Goal: Transaction & Acquisition: Register for event/course

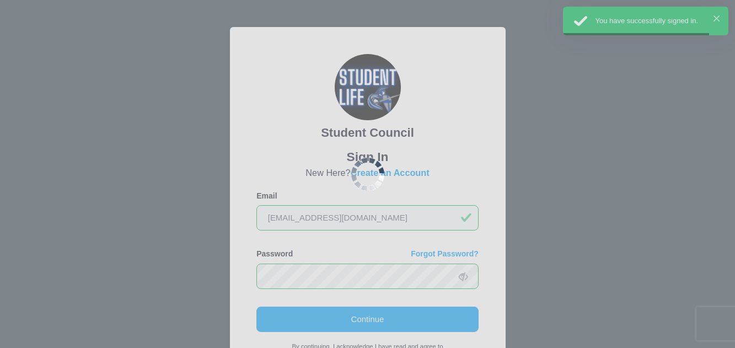
scroll to position [95, 0]
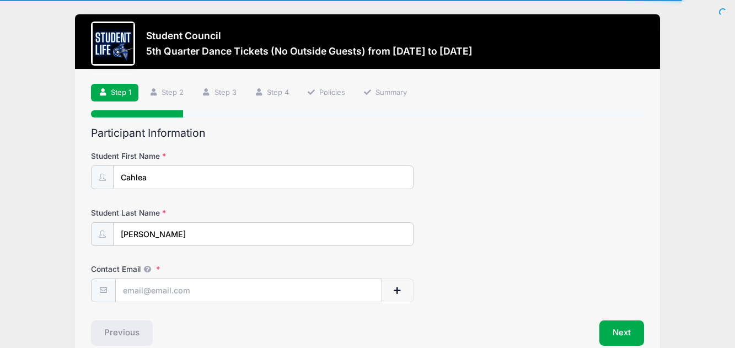
scroll to position [56, 0]
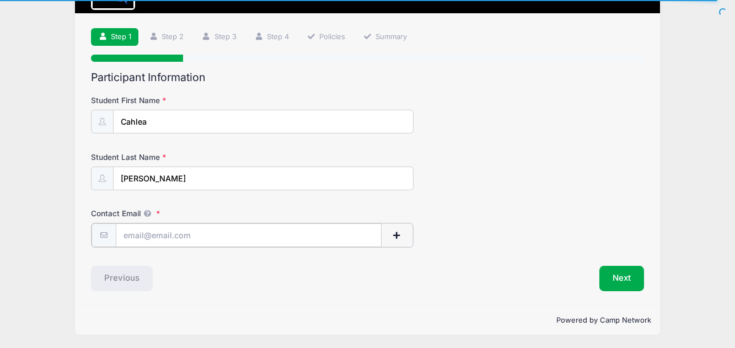
click at [246, 231] on input "Contact Email" at bounding box center [249, 235] width 266 height 24
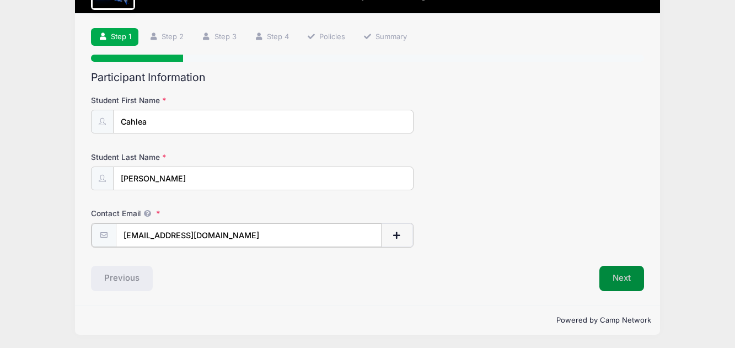
type input "[EMAIL_ADDRESS][DOMAIN_NAME]"
click at [628, 279] on button "Next" at bounding box center [621, 277] width 45 height 25
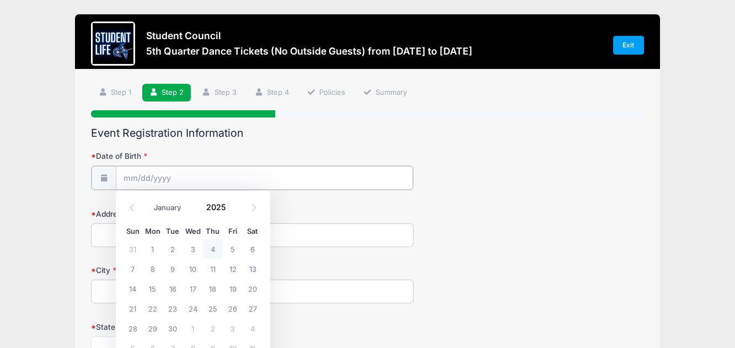
click at [179, 169] on input "Date of Birth" at bounding box center [264, 178] width 297 height 24
click at [234, 249] on span "5" at bounding box center [233, 249] width 20 height 20
type input "[DATE]"
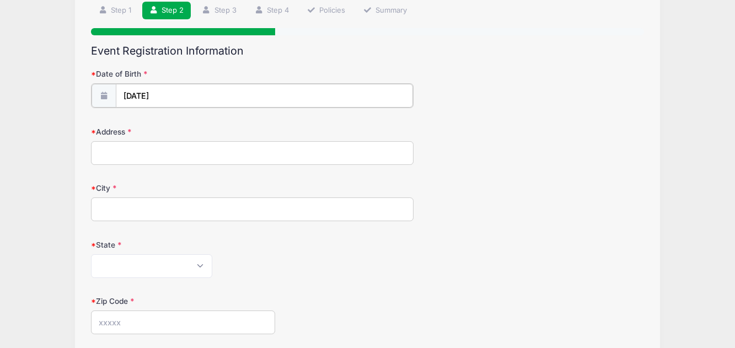
scroll to position [53, 0]
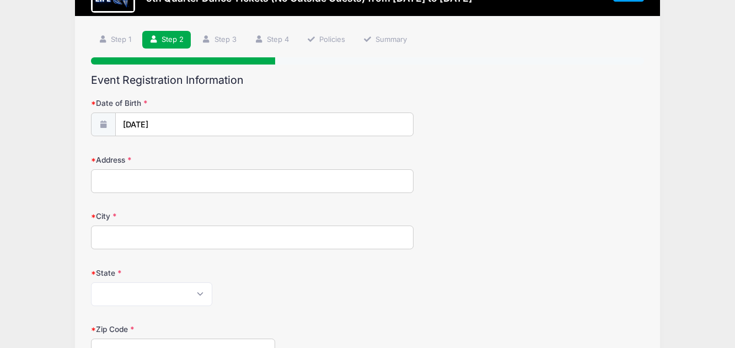
click at [186, 184] on input "Address" at bounding box center [252, 181] width 322 height 24
click at [179, 125] on input "[DATE]" at bounding box center [264, 125] width 297 height 24
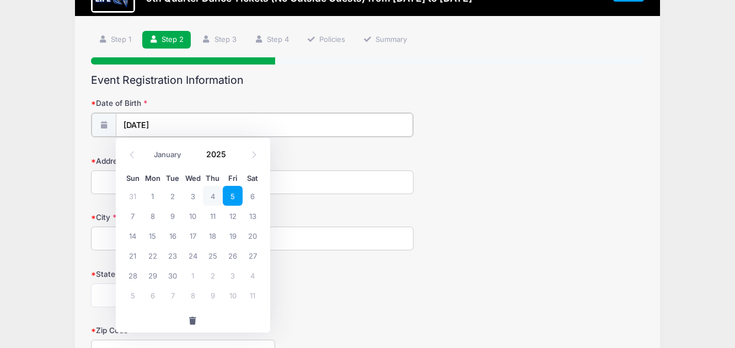
click at [187, 128] on input "[DATE]" at bounding box center [264, 125] width 297 height 24
drag, startPoint x: 184, startPoint y: 124, endPoint x: 175, endPoint y: 122, distance: 8.6
click at [184, 123] on input "[DATE]" at bounding box center [264, 125] width 297 height 24
drag, startPoint x: 175, startPoint y: 122, endPoint x: 168, endPoint y: 122, distance: 7.2
click at [175, 122] on input "[DATE]" at bounding box center [264, 125] width 297 height 24
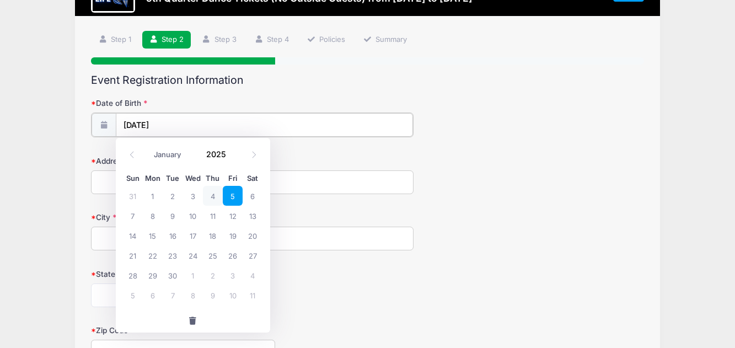
drag, startPoint x: 168, startPoint y: 122, endPoint x: 159, endPoint y: 125, distance: 9.4
click at [159, 125] on input "[DATE]" at bounding box center [264, 125] width 297 height 24
click at [120, 126] on input "[DATE]" at bounding box center [264, 125] width 297 height 24
click at [131, 126] on input "[DATE]" at bounding box center [264, 125] width 297 height 24
click at [163, 154] on select "January February March April May June July August September October November De…" at bounding box center [173, 154] width 49 height 14
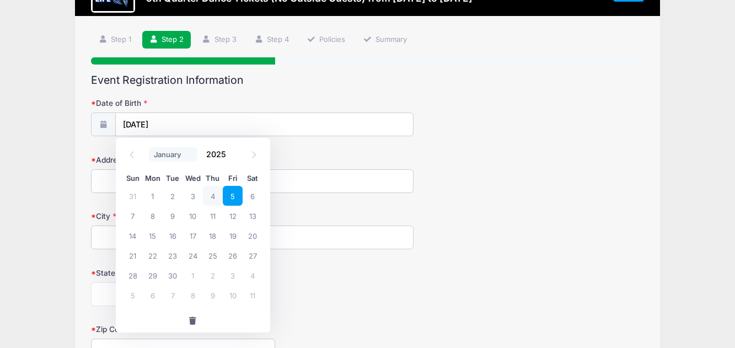
select select "11"
click at [149, 147] on select "January February March April May June July August September October November De…" at bounding box center [173, 154] width 49 height 14
click at [213, 152] on input "2025" at bounding box center [219, 154] width 36 height 17
type input "2009"
click at [211, 256] on span "24" at bounding box center [213, 255] width 20 height 20
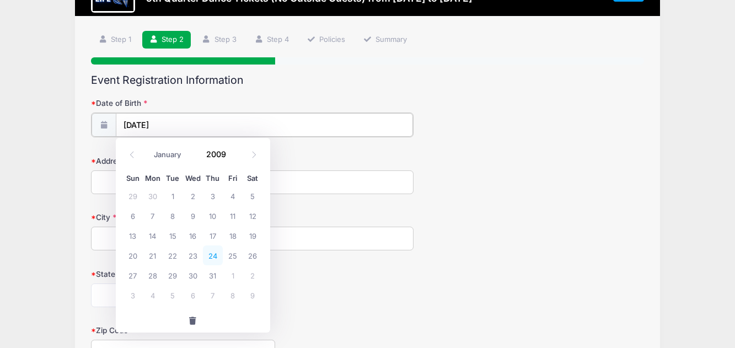
type input "[DATE]"
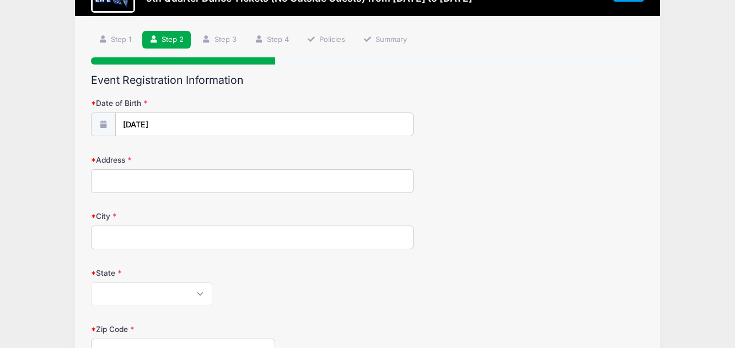
click at [180, 184] on input "Address" at bounding box center [252, 181] width 322 height 24
type input "[STREET_ADDRESS]"
type input "Tempe"
select select "AZ"
type input "85284"
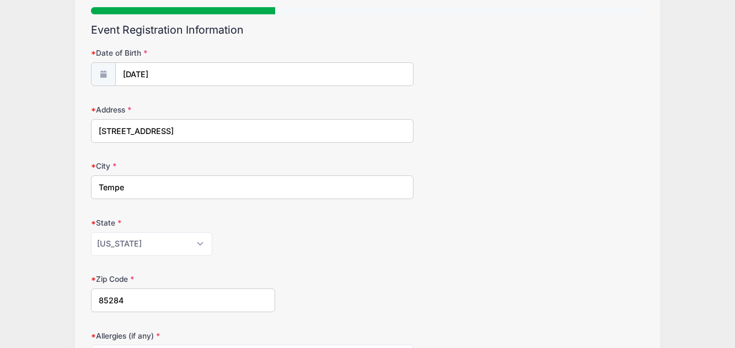
scroll to position [272, 0]
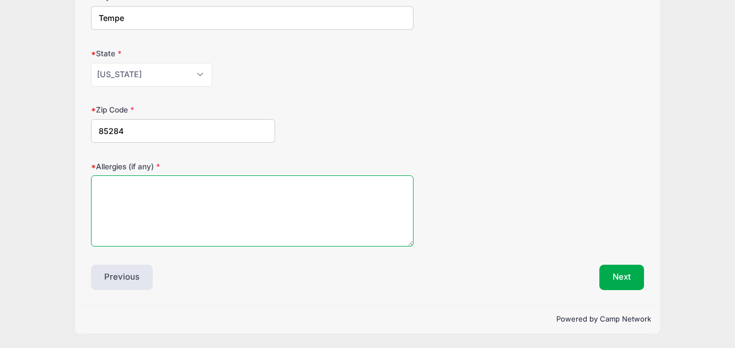
click at [248, 218] on textarea "Allergies (if any)" at bounding box center [252, 210] width 322 height 71
type textarea "na"
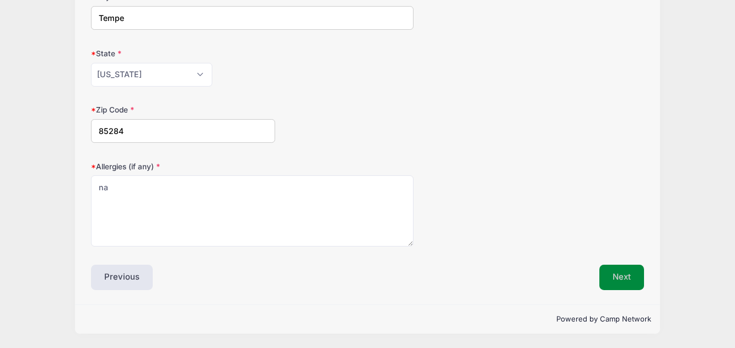
click at [622, 278] on button "Next" at bounding box center [621, 277] width 45 height 25
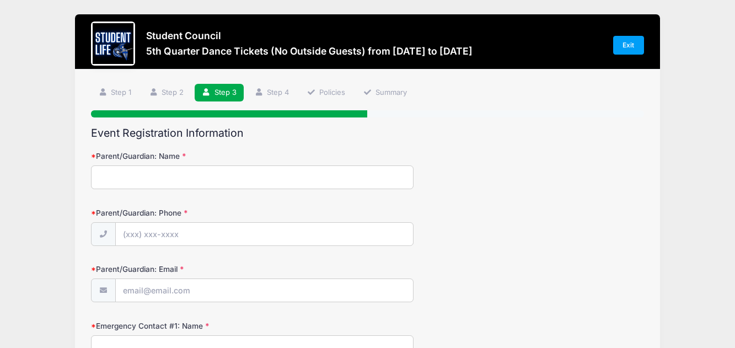
scroll to position [0, 0]
click at [219, 188] on input "Parent/Guardian: Name" at bounding box center [252, 177] width 322 height 24
type input "[PERSON_NAME]"
type input "[PHONE_NUMBER]"
type input "[EMAIL_ADDRESS][DOMAIN_NAME]"
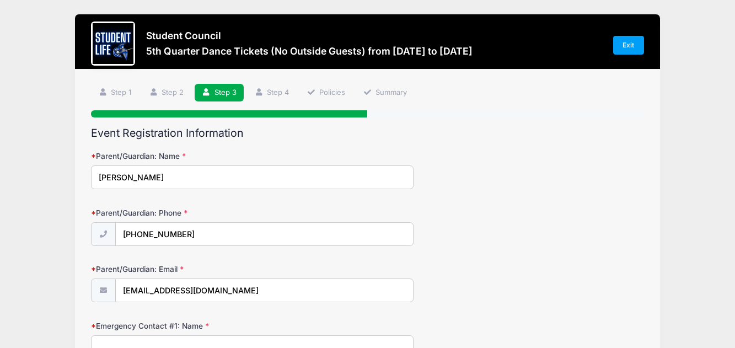
scroll to position [11, 0]
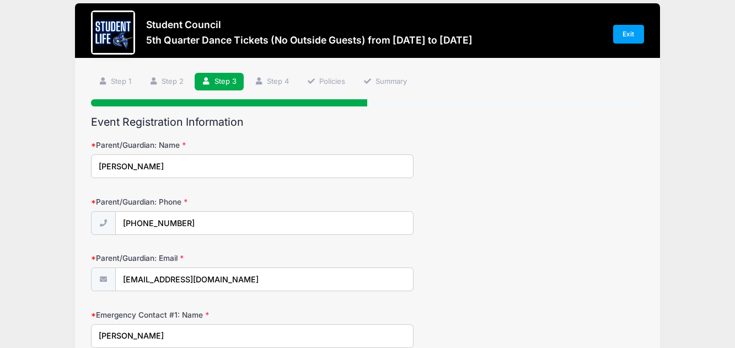
type input "[PERSON_NAME]"
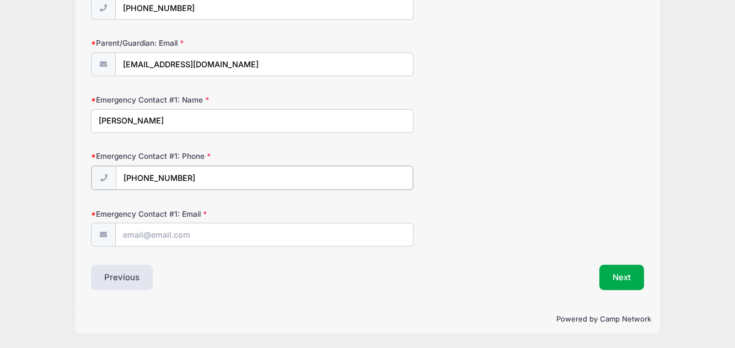
type input "[PHONE_NUMBER]"
click at [234, 300] on div "Step 3 /7 Step 1 Step 2 Step 3 Step 4 Policies Summary Participant Information …" at bounding box center [367, 75] width 585 height 460
click at [189, 234] on input "Emergency Contact #1: Email" at bounding box center [264, 235] width 297 height 24
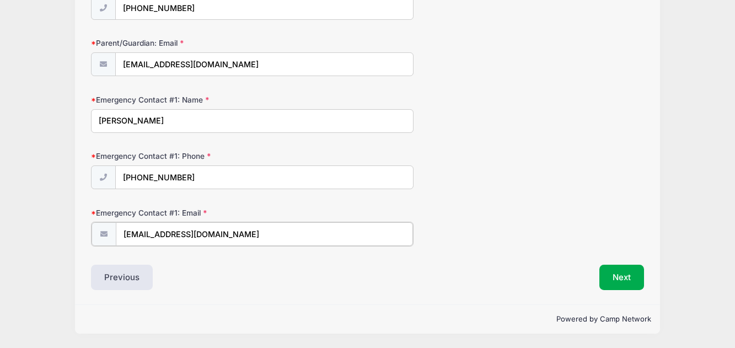
type input "[EMAIL_ADDRESS][DOMAIN_NAME]"
click at [561, 219] on div "Emergency Contact #1: Email [EMAIL_ADDRESS][DOMAIN_NAME]" at bounding box center [367, 227] width 552 height 39
click at [617, 272] on button "Next" at bounding box center [621, 277] width 45 height 25
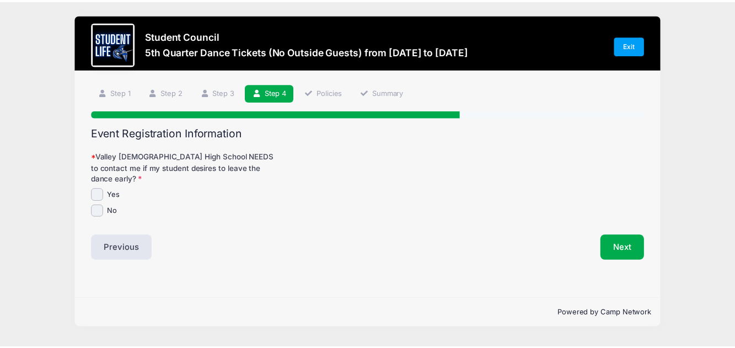
scroll to position [0, 0]
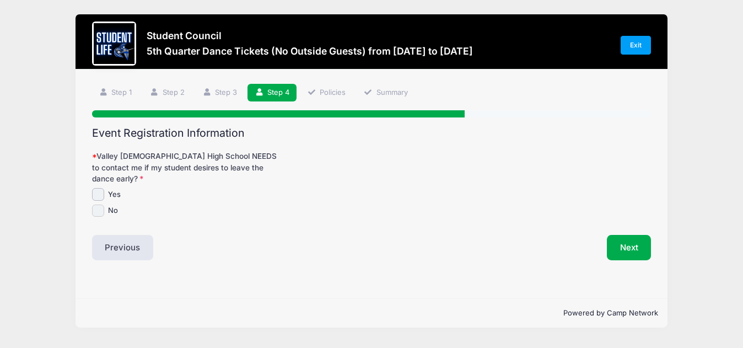
click at [96, 204] on input "No" at bounding box center [98, 210] width 13 height 13
checkbox input "true"
click at [642, 240] on button "Next" at bounding box center [629, 247] width 45 height 25
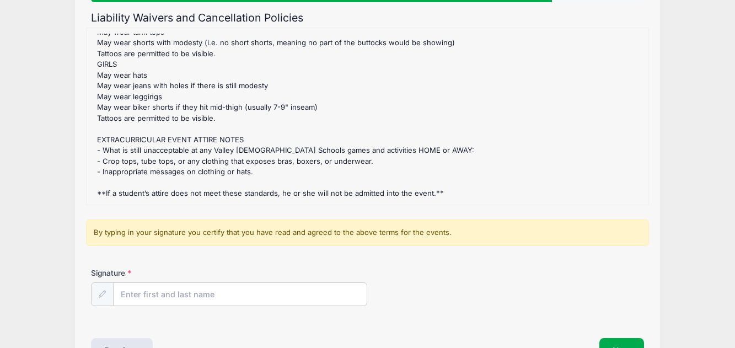
scroll to position [188, 0]
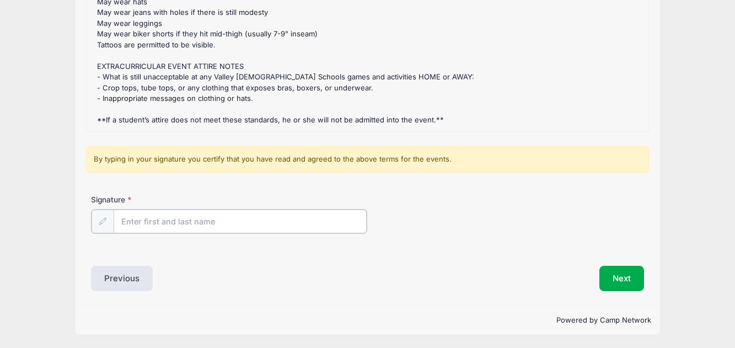
click at [159, 224] on input "Signature" at bounding box center [240, 221] width 253 height 24
type input "[PERSON_NAME]"
click at [402, 205] on div "Signature [PERSON_NAME]" at bounding box center [367, 213] width 552 height 39
click at [618, 273] on button "Next" at bounding box center [621, 277] width 45 height 25
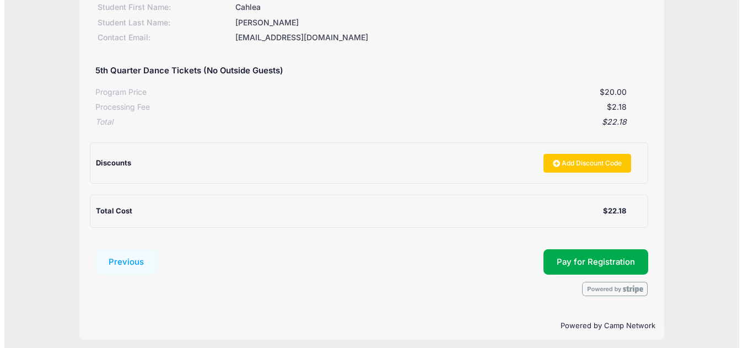
scroll to position [175, 0]
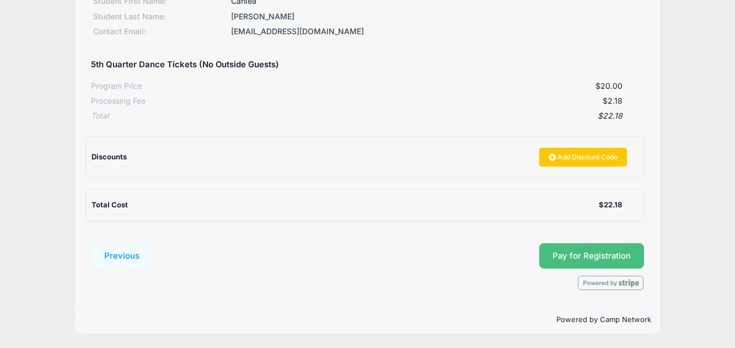
click at [572, 256] on button "Pay for Registration" at bounding box center [591, 255] width 105 height 25
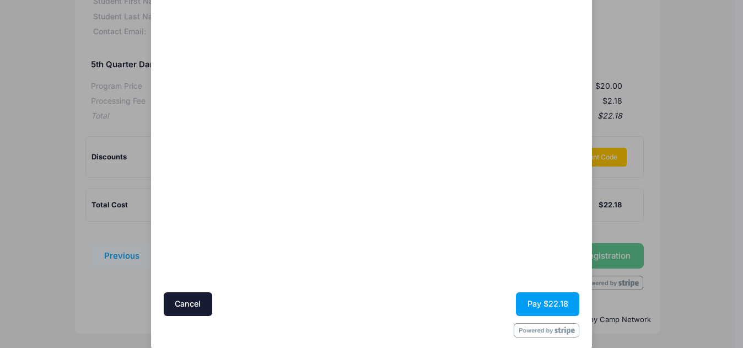
scroll to position [97, 0]
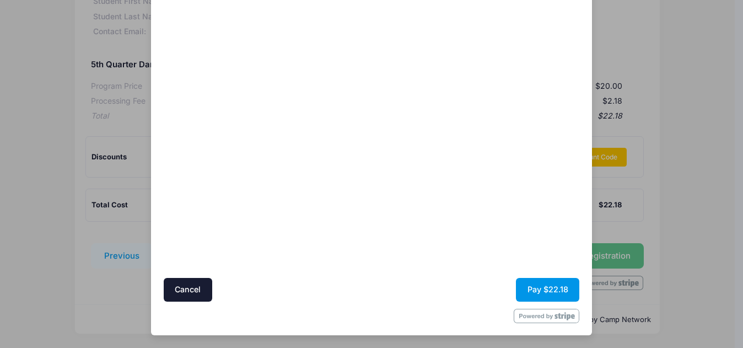
click at [537, 284] on button "Pay $22.18" at bounding box center [547, 290] width 63 height 24
